Goal: Contribute content: Contribute content

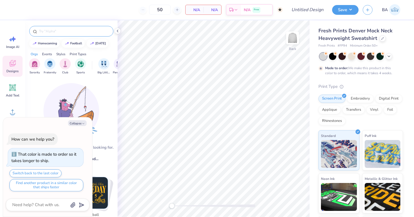
type textarea "x"
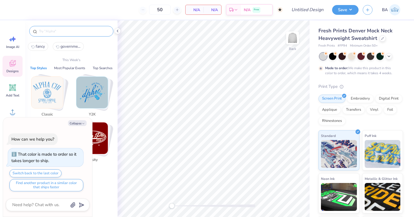
click at [64, 31] on input "text" at bounding box center [73, 31] width 71 height 6
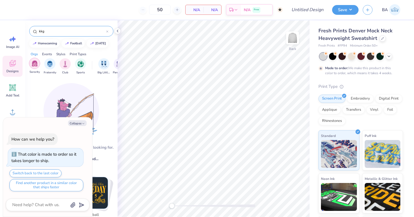
type input "kkg"
click at [33, 64] on img "filter for Sorority" at bounding box center [35, 63] width 6 height 6
click at [74, 123] on button "Collapse" at bounding box center [77, 123] width 19 height 6
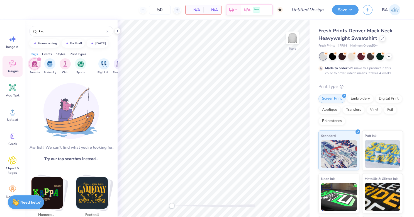
click at [33, 67] on div "filter for Sorority" at bounding box center [34, 63] width 11 height 11
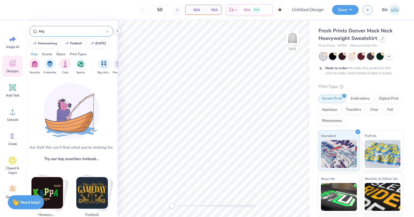
click at [67, 31] on input "kkg" at bounding box center [72, 31] width 68 height 6
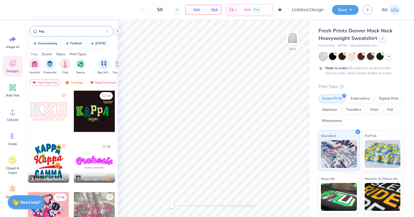
click at [42, 108] on div at bounding box center [48, 111] width 41 height 41
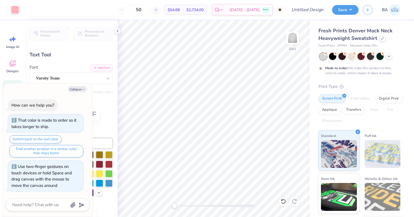
type textarea "x"
type textarea "RECRUITMENT"
type textarea "x"
type textarea "RECRUITMENT"
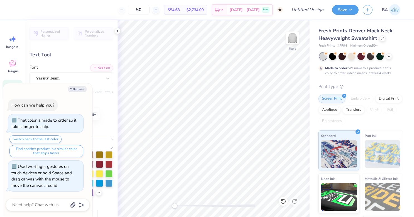
type textarea "x"
type textarea "RECRUITMEN"
type textarea "x"
type textarea "RECRUITME"
type textarea "x"
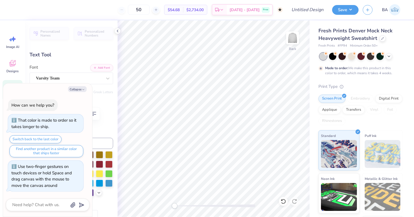
type textarea "RECRUITM"
type textarea "x"
type textarea "RECRUIT"
type textarea "x"
type textarea "RECRUI"
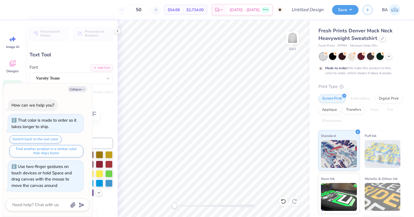
type textarea "x"
type textarea "RECRU"
type textarea "x"
type textarea "RECR"
type textarea "x"
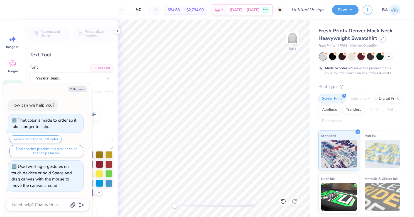
type textarea "REC"
type textarea "x"
type textarea "RE"
type textarea "x"
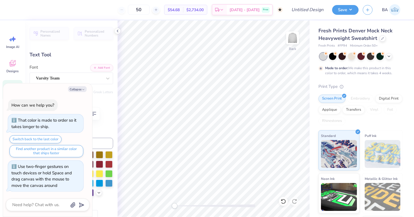
type textarea "R"
type textarea "x"
click at [74, 90] on button "Collapse" at bounding box center [77, 89] width 19 height 6
type textarea "x"
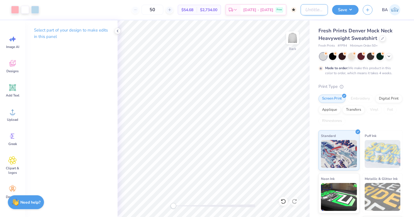
click at [303, 12] on input "Design Title" at bounding box center [314, 9] width 27 height 11
type input "KKG [PERSON_NAME] hoodie"
click at [348, 13] on button "Save" at bounding box center [345, 9] width 26 height 10
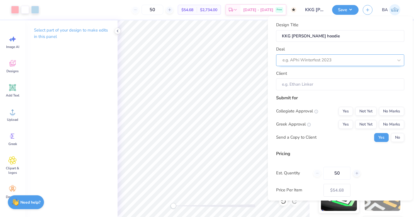
click at [307, 61] on div at bounding box center [338, 60] width 111 height 8
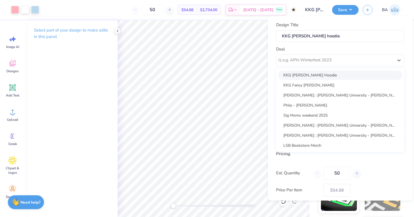
click at [320, 75] on div "KKG [PERSON_NAME] Hoodie" at bounding box center [341, 75] width 124 height 9
type input "[PERSON_NAME]"
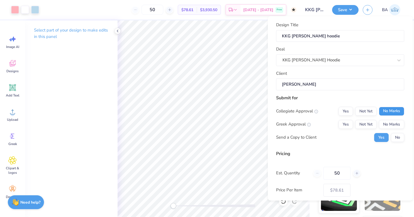
click at [388, 108] on button "No Marks" at bounding box center [391, 111] width 25 height 9
click at [365, 122] on button "Not Yet" at bounding box center [366, 124] width 21 height 9
click at [350, 125] on div "Yes Not Yet No Marks" at bounding box center [372, 124] width 66 height 9
click at [342, 124] on button "Yes" at bounding box center [346, 124] width 15 height 9
click at [391, 134] on button "No" at bounding box center [397, 137] width 13 height 9
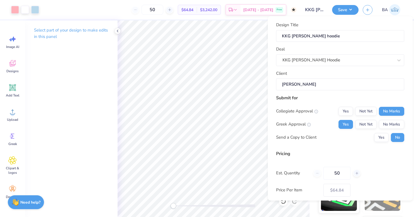
scroll to position [28, 0]
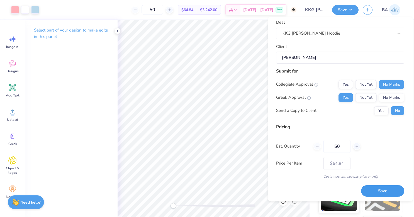
click at [374, 190] on button "Save" at bounding box center [382, 190] width 43 height 11
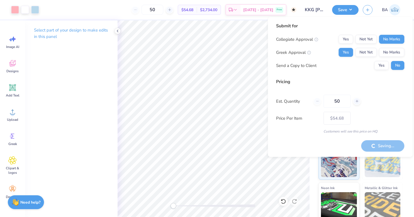
type input "– –"
